Goal: Transaction & Acquisition: Purchase product/service

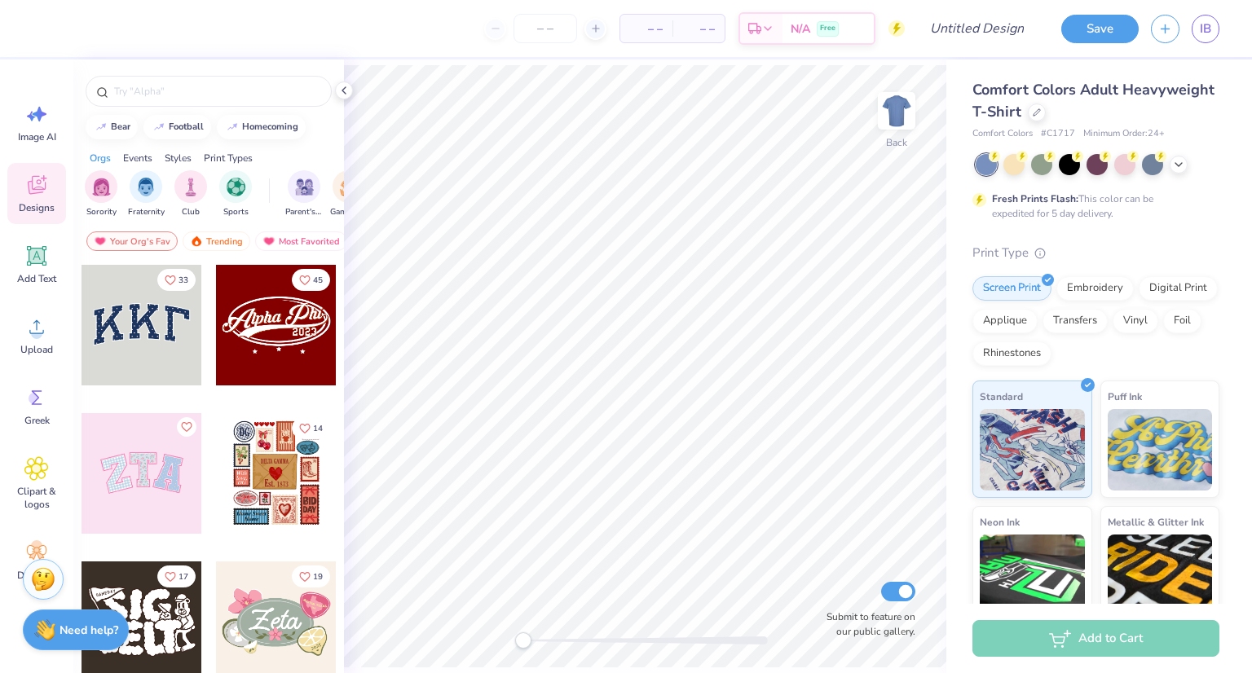
click at [0, 4] on div at bounding box center [16, 28] width 33 height 57
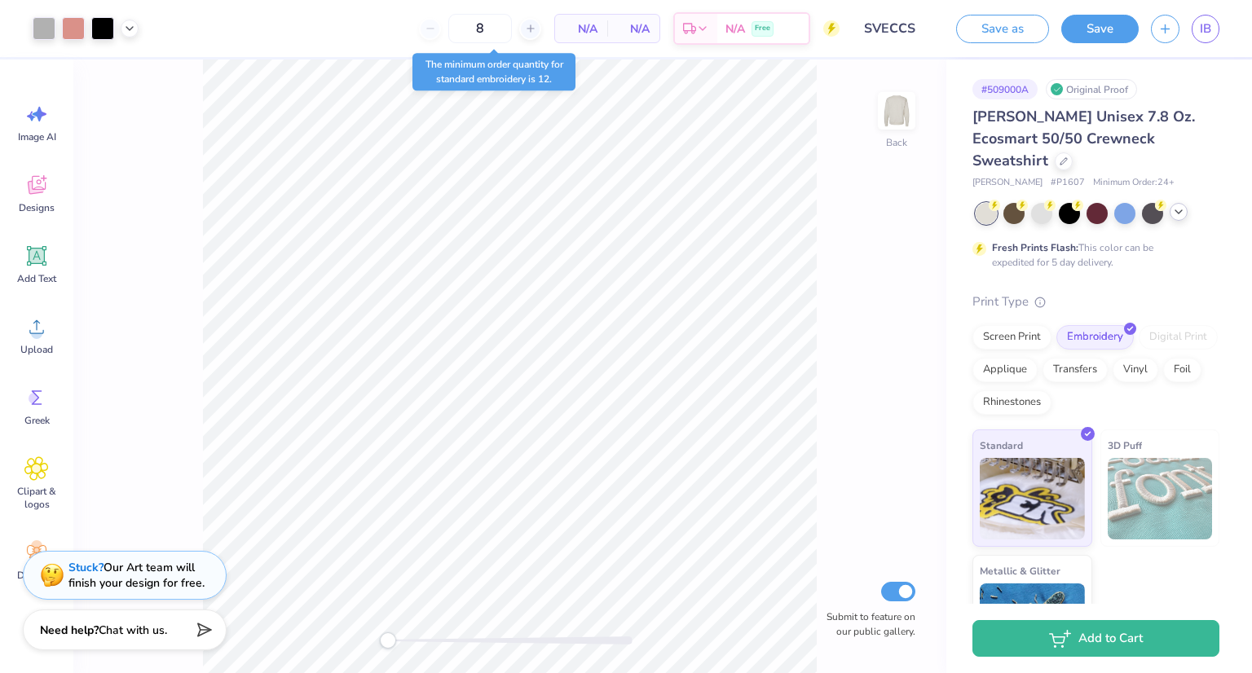
click at [1184, 205] on icon at bounding box center [1178, 211] width 13 height 13
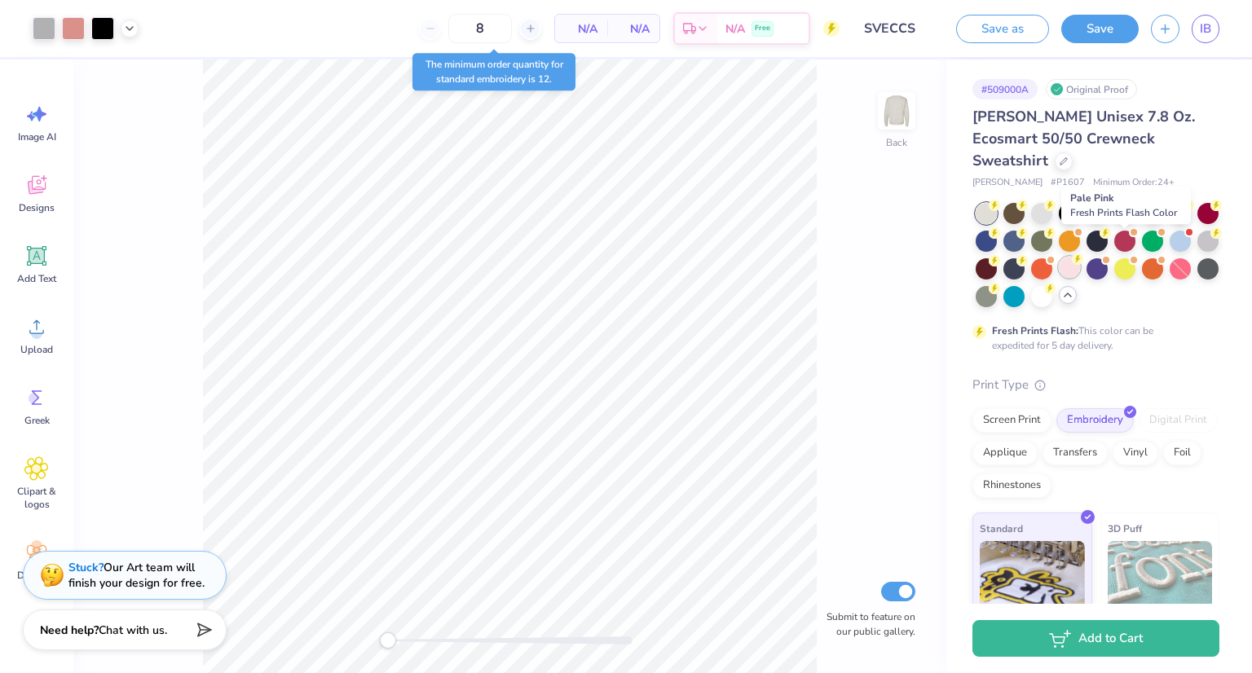
click at [1080, 257] on div at bounding box center [1069, 267] width 21 height 21
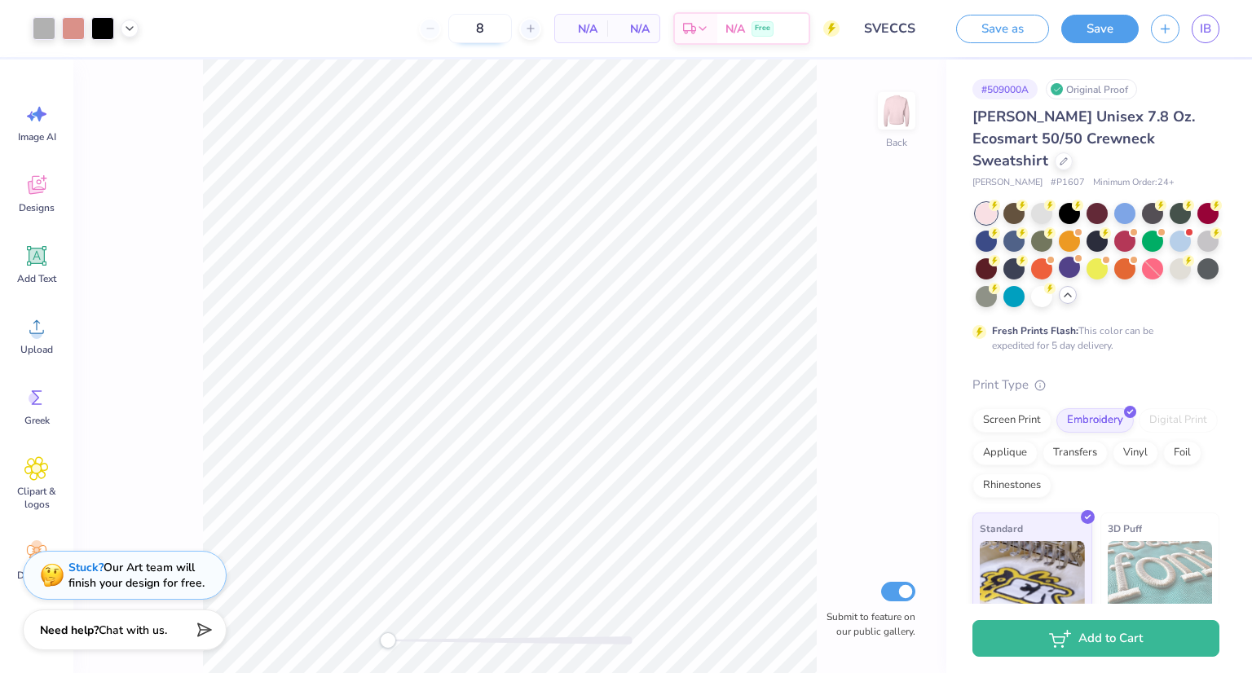
drag, startPoint x: 489, startPoint y: 36, endPoint x: 464, endPoint y: 30, distance: 25.9
click at [464, 30] on input "8" at bounding box center [480, 28] width 64 height 29
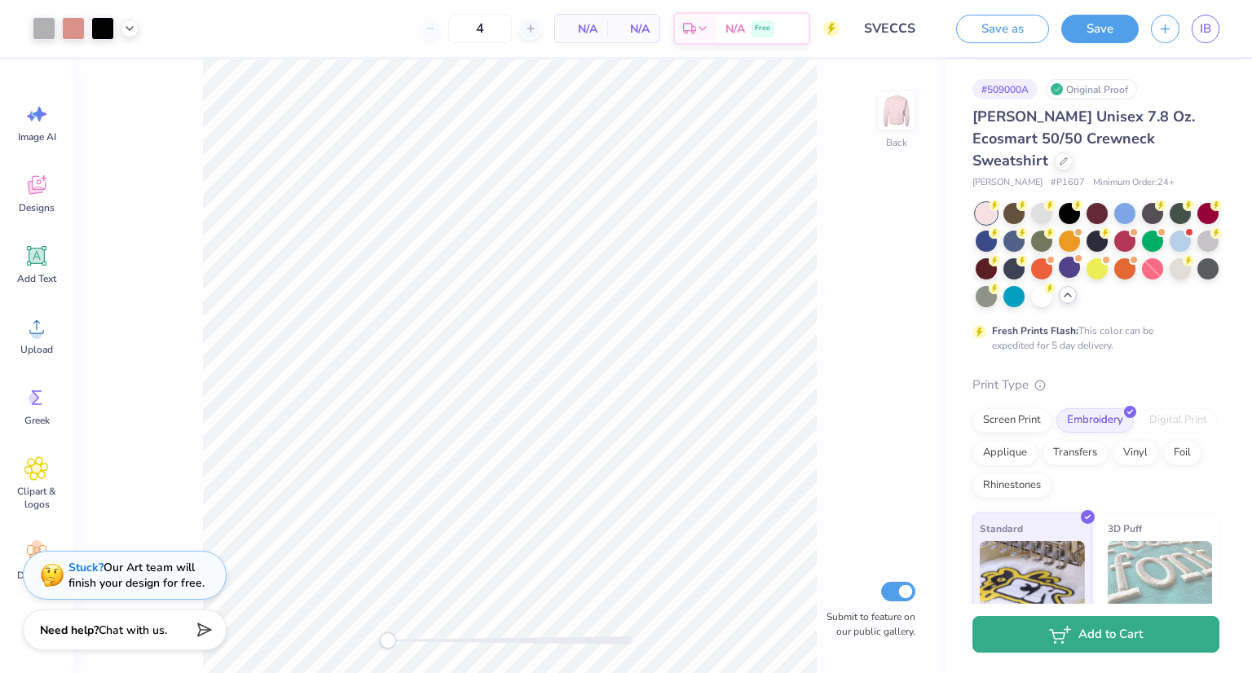
type input "12"
click at [1104, 646] on button "Add to Cart" at bounding box center [1096, 634] width 247 height 37
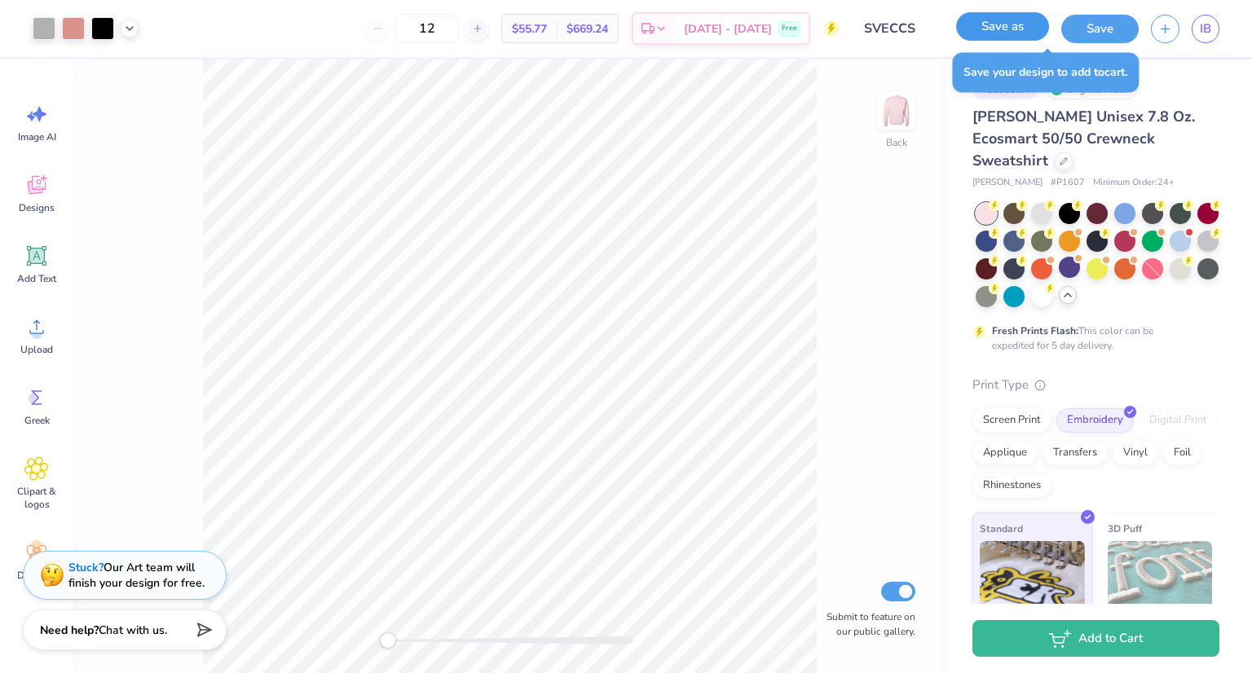
click at [1030, 27] on button "Save as" at bounding box center [1002, 26] width 93 height 29
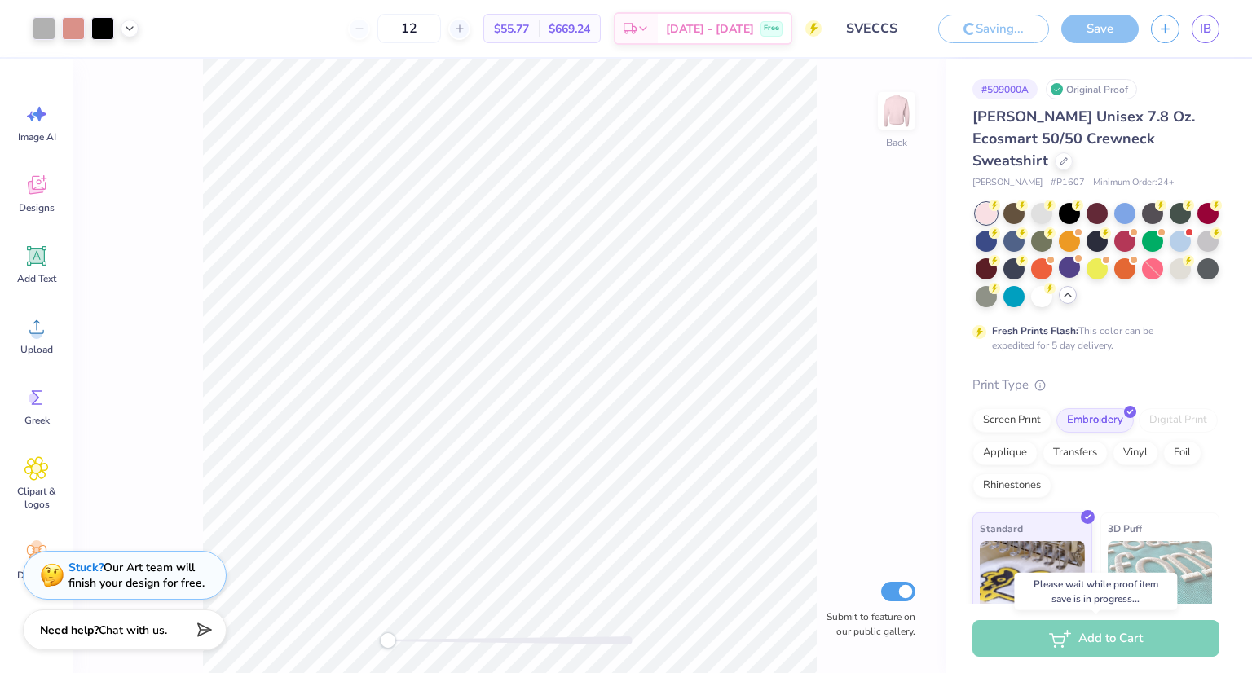
click at [1074, 637] on div "Add to Cart" at bounding box center [1096, 638] width 247 height 37
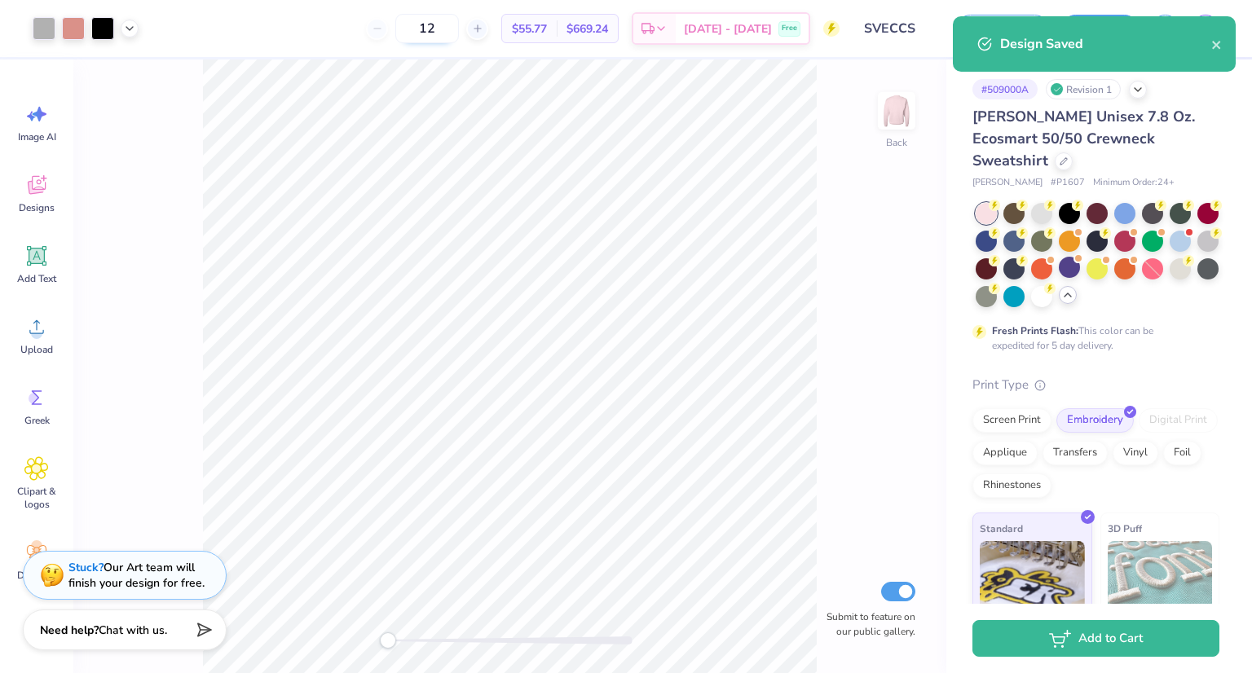
drag, startPoint x: 453, startPoint y: 31, endPoint x: 476, endPoint y: 24, distance: 24.0
click at [459, 24] on input "12" at bounding box center [427, 28] width 64 height 29
select select "Member apparel for registered Student Organization / Department / School"
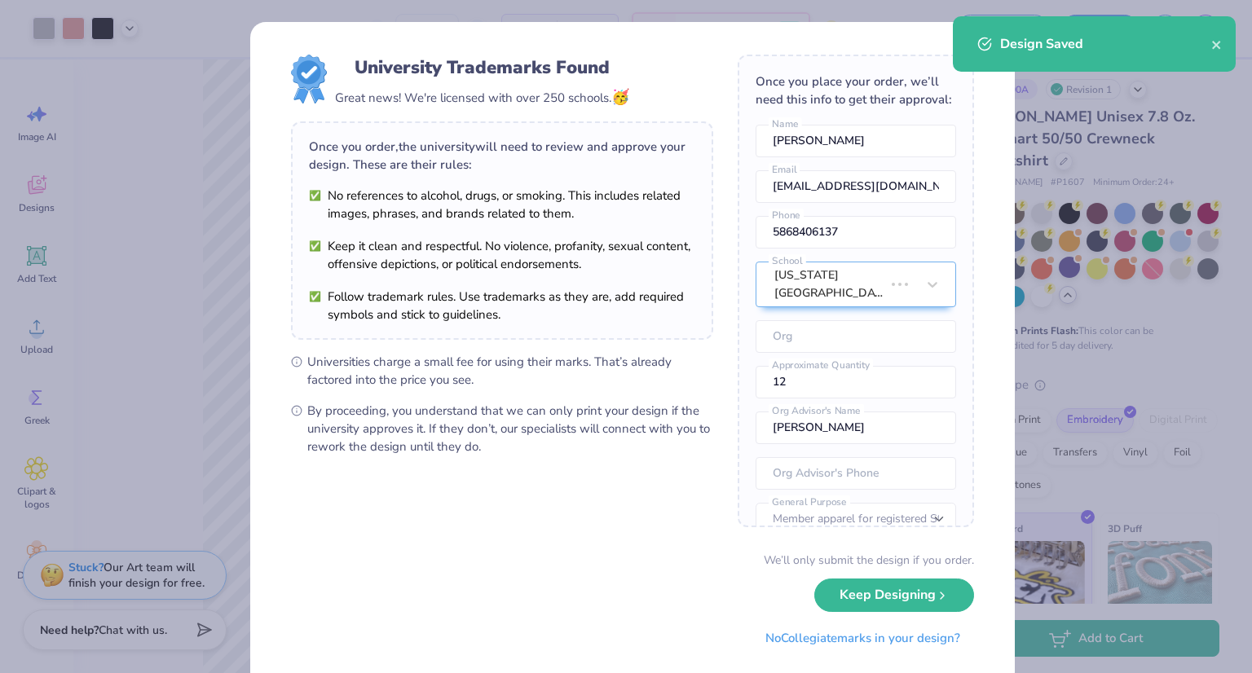
click at [466, 23] on div "University Trademarks Found Great news! We're licensed with over 250 schools. 🥳…" at bounding box center [632, 354] width 765 height 665
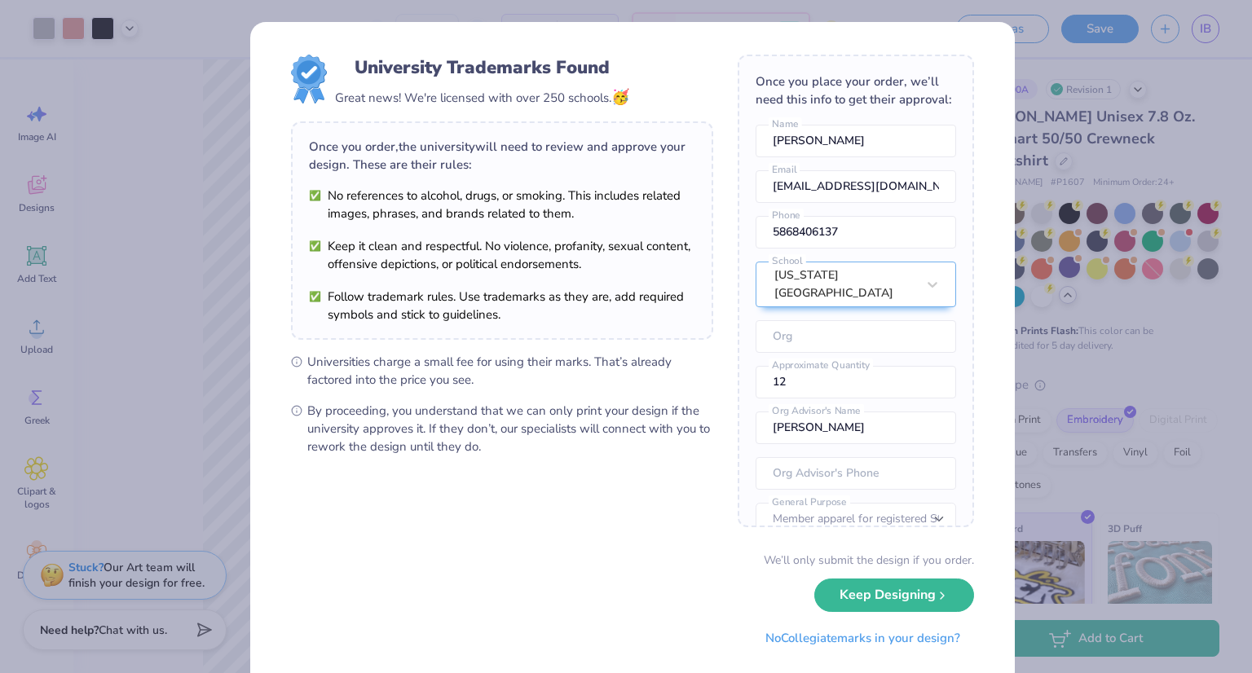
drag, startPoint x: 1087, startPoint y: 43, endPoint x: 932, endPoint y: 1, distance: 161.4
click at [1087, 43] on div "University Trademarks Found Great news! We're licensed with over 250 schools. 🥳…" at bounding box center [626, 336] width 1252 height 673
click at [1078, 340] on div "University Trademarks Found Great news! We're licensed with over 250 schools. 🥳…" at bounding box center [626, 336] width 1252 height 673
click at [889, 652] on button "No Collegiate marks in your design?" at bounding box center [863, 638] width 223 height 33
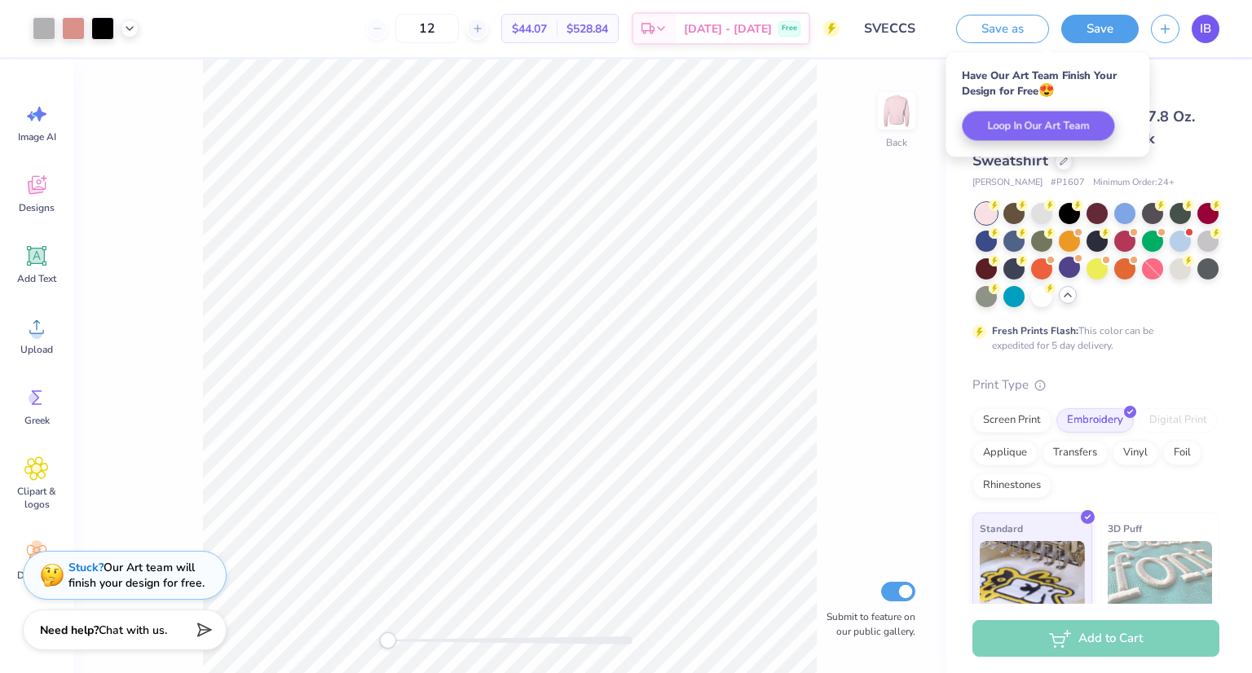
click at [1197, 20] on link "IB" at bounding box center [1206, 29] width 28 height 29
